Goal: Transaction & Acquisition: Purchase product/service

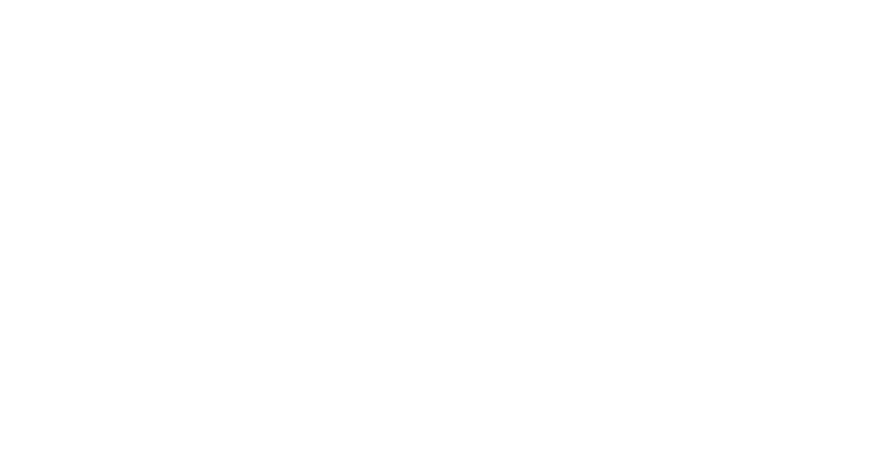
select select "******"
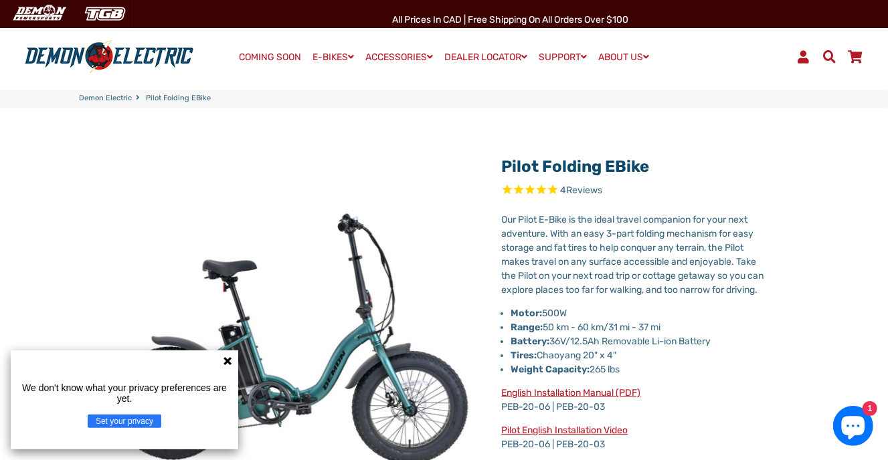
click at [229, 357] on icon at bounding box center [227, 361] width 8 height 8
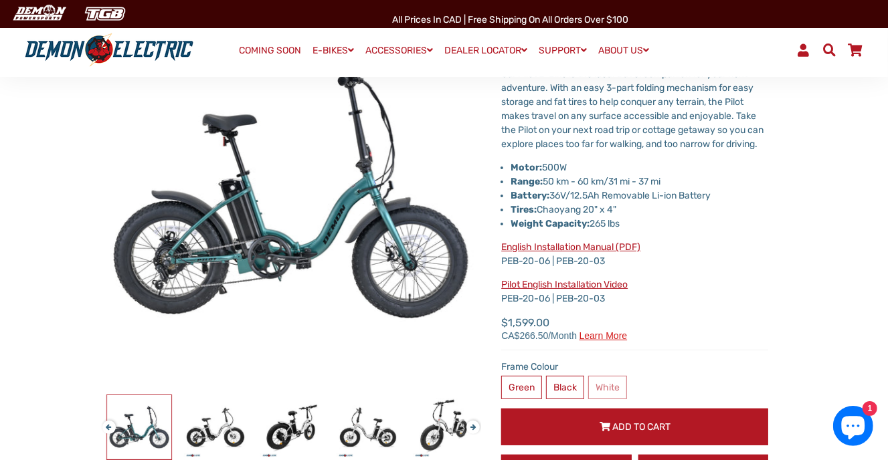
scroll to position [134, 0]
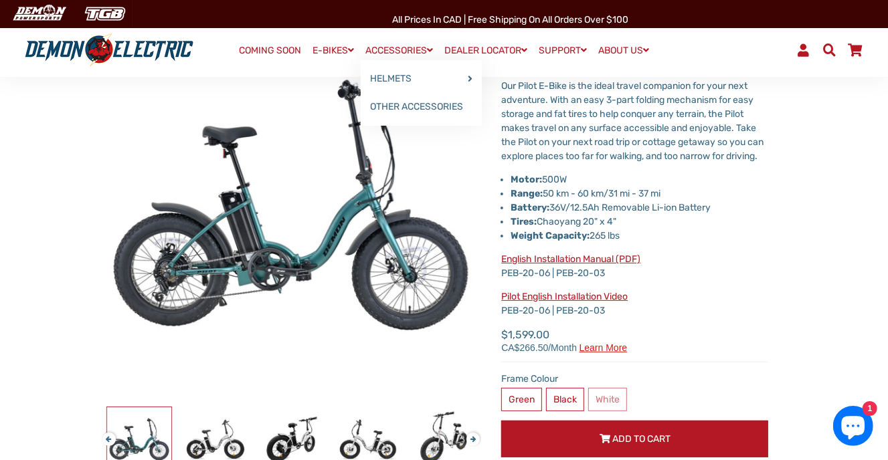
click at [409, 54] on link "ACCESSORIES" at bounding box center [399, 50] width 77 height 19
